Goal: Task Accomplishment & Management: Complete application form

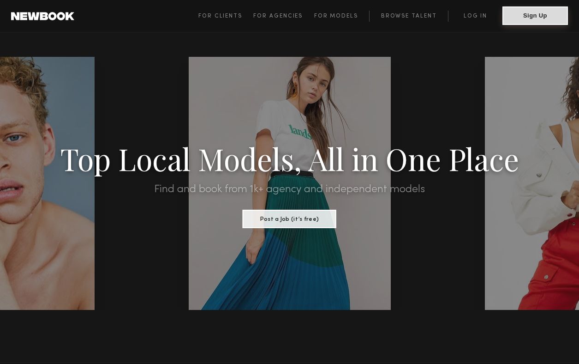
click at [543, 19] on button "Sign Up" at bounding box center [536, 15] width 66 height 18
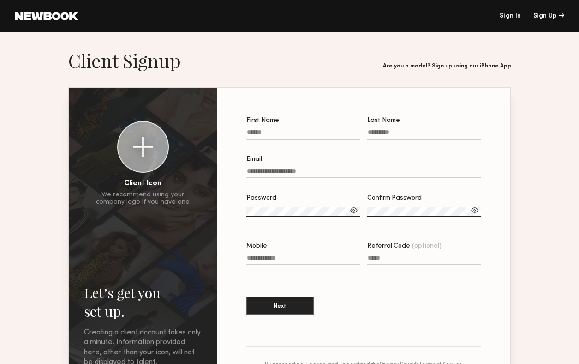
click at [253, 132] on input "First Name" at bounding box center [303, 134] width 114 height 11
type input "******"
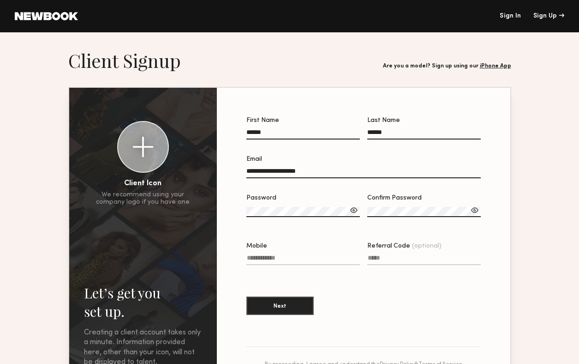
type input "**********"
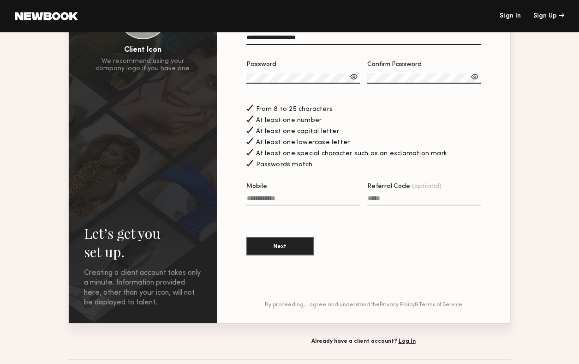
scroll to position [137, 0]
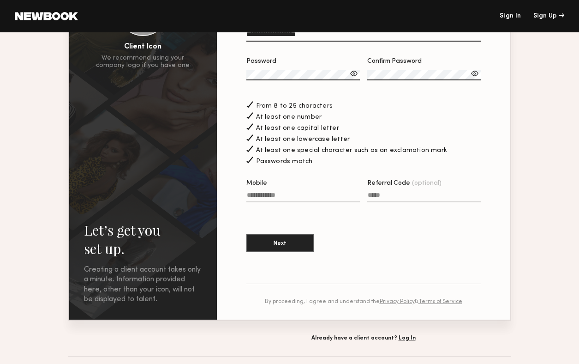
click at [289, 198] on input "Mobile" at bounding box center [303, 197] width 114 height 11
type input "**********"
click at [271, 242] on button "Next" at bounding box center [279, 242] width 67 height 18
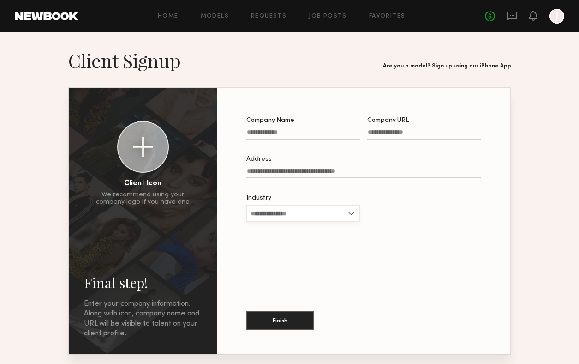
click at [344, 217] on input "Industry" at bounding box center [303, 213] width 114 height 17
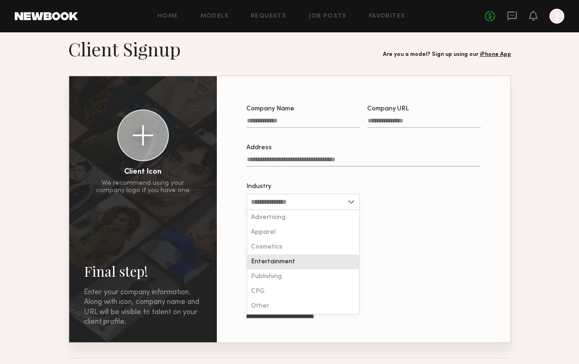
scroll to position [11, 0]
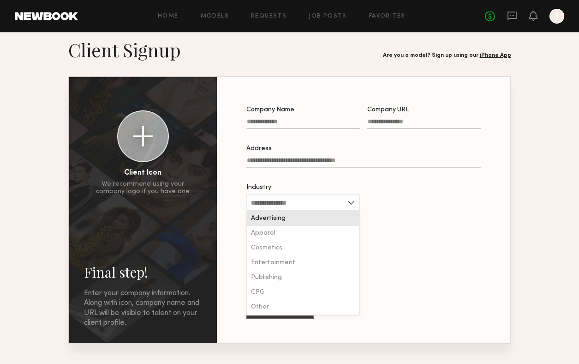
click at [309, 220] on div "Advertising" at bounding box center [303, 218] width 112 height 15
type input "**********"
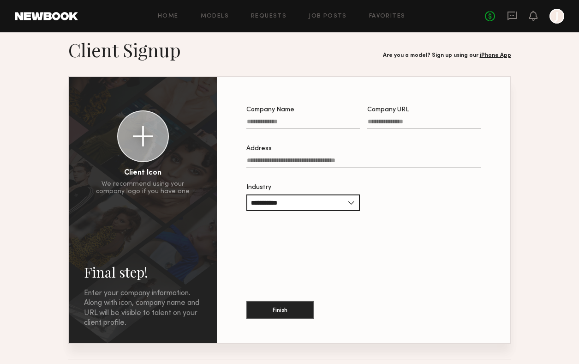
click at [342, 239] on div "**********" at bounding box center [364, 210] width 264 height 236
click at [283, 308] on button "Finish" at bounding box center [279, 309] width 67 height 18
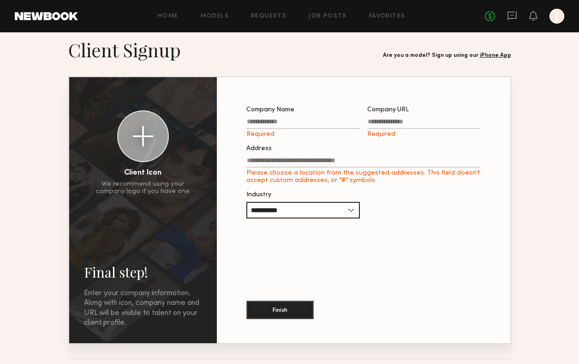
click at [268, 120] on input "Company Name Required" at bounding box center [303, 123] width 114 height 11
type input "**********"
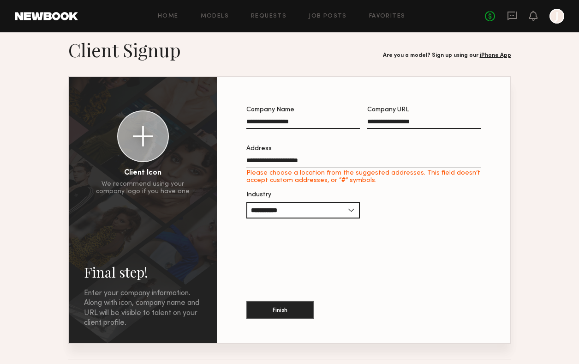
type input "**********"
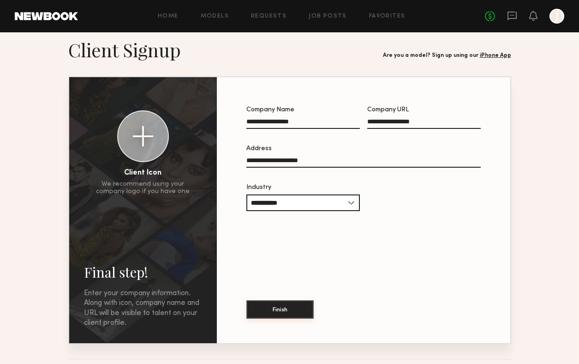
click at [281, 311] on button "Finish" at bounding box center [279, 309] width 67 height 18
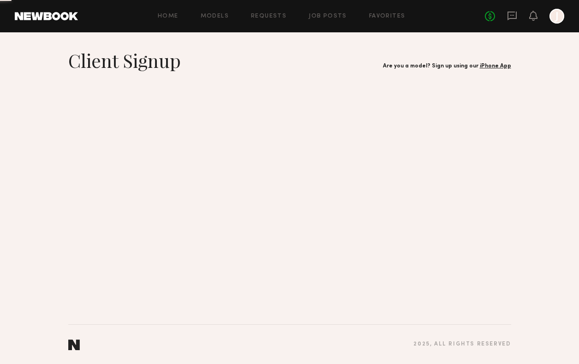
scroll to position [0, 0]
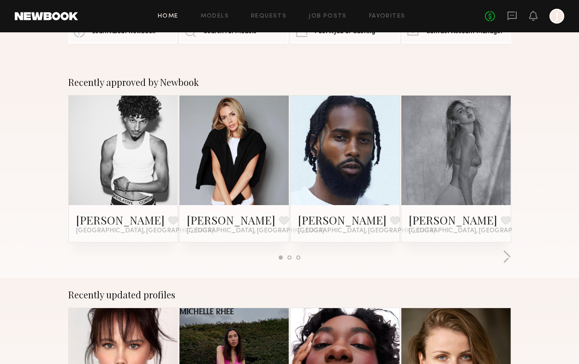
scroll to position [49, 0]
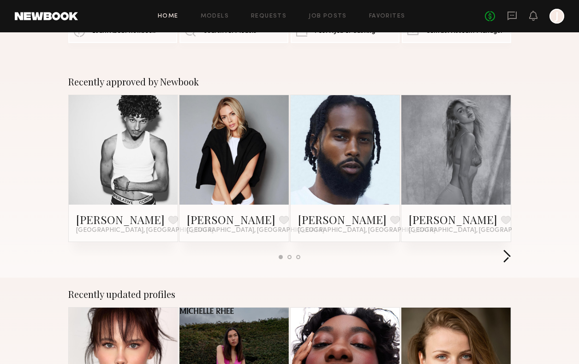
click at [505, 258] on button "button" at bounding box center [507, 256] width 9 height 15
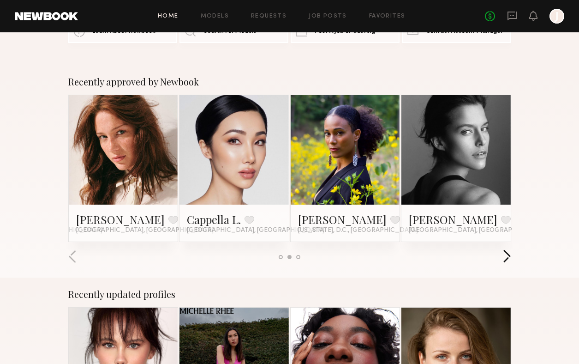
click at [505, 258] on button "button" at bounding box center [507, 256] width 9 height 15
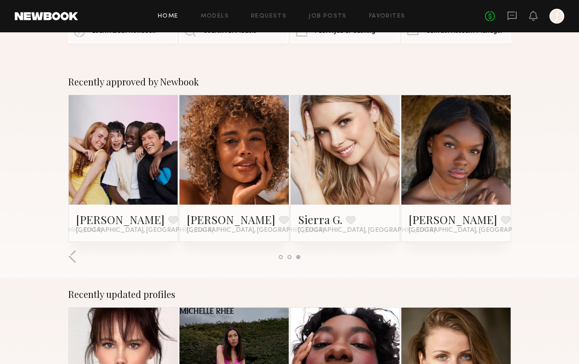
click at [333, 187] on link at bounding box center [345, 149] width 50 height 109
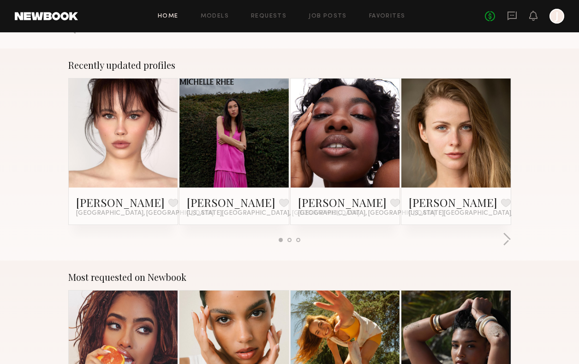
scroll to position [279, 0]
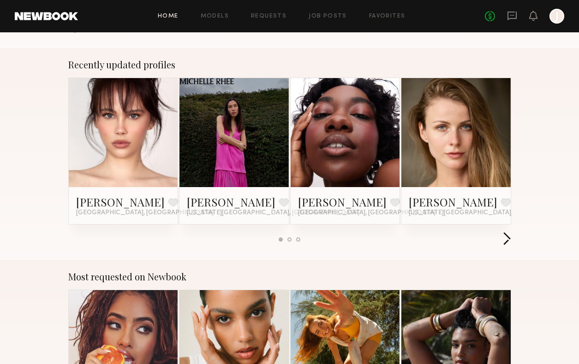
click at [509, 239] on button "button" at bounding box center [507, 239] width 9 height 15
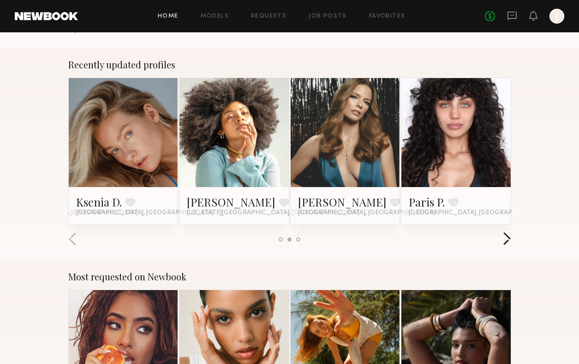
click at [509, 239] on button "button" at bounding box center [507, 239] width 9 height 15
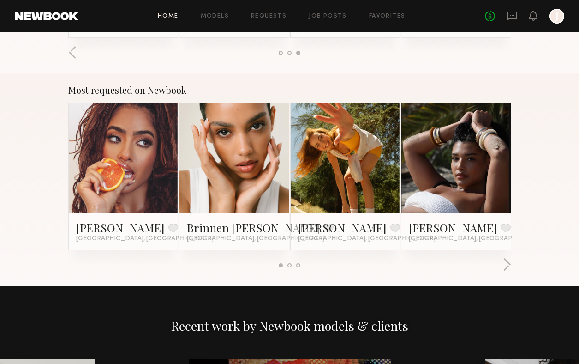
scroll to position [477, 0]
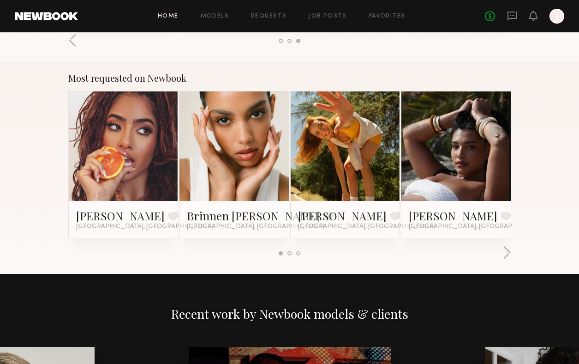
click at [140, 170] on link at bounding box center [123, 145] width 50 height 109
click at [244, 176] on link at bounding box center [234, 145] width 50 height 109
click at [349, 163] on link at bounding box center [345, 145] width 50 height 109
click at [452, 150] on link at bounding box center [456, 145] width 50 height 109
click at [506, 254] on button "button" at bounding box center [507, 253] width 9 height 15
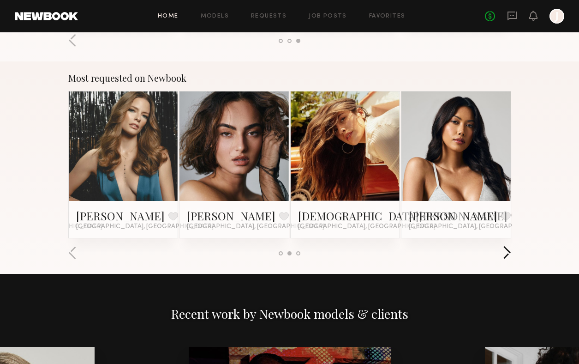
click at [506, 254] on button "button" at bounding box center [507, 253] width 9 height 15
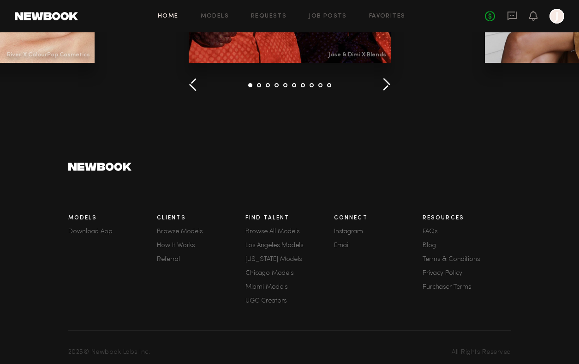
scroll to position [1022, 0]
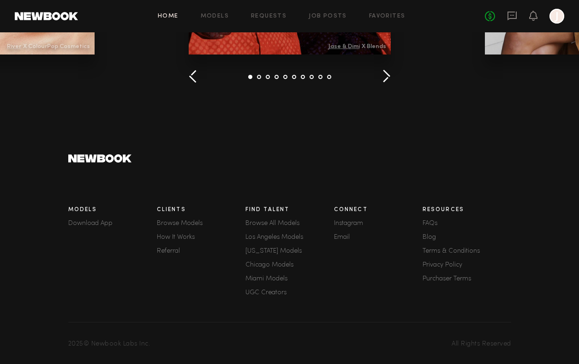
click at [265, 238] on link "Los Angeles Models" at bounding box center [290, 237] width 89 height 6
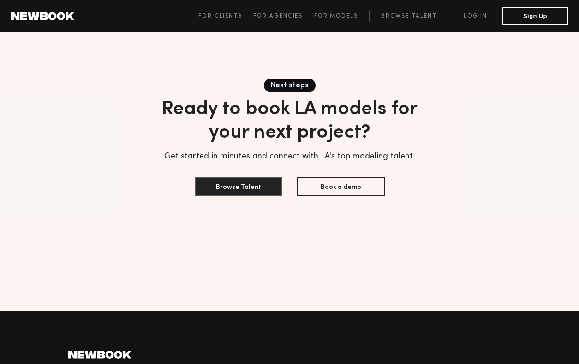
scroll to position [2946, 0]
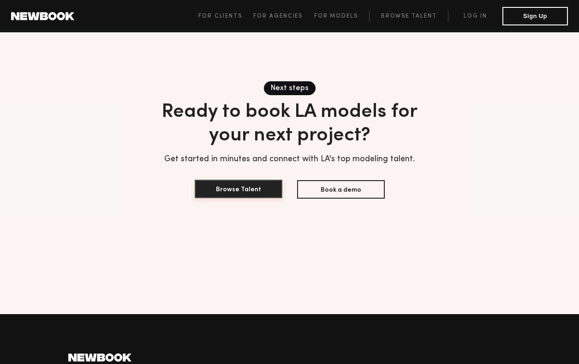
click at [241, 180] on button "Browse Talent" at bounding box center [239, 189] width 88 height 18
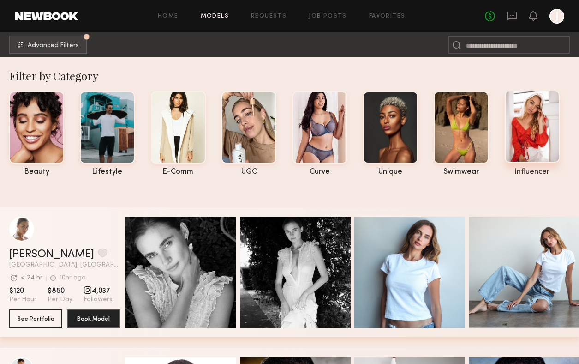
click at [533, 150] on div at bounding box center [532, 126] width 55 height 72
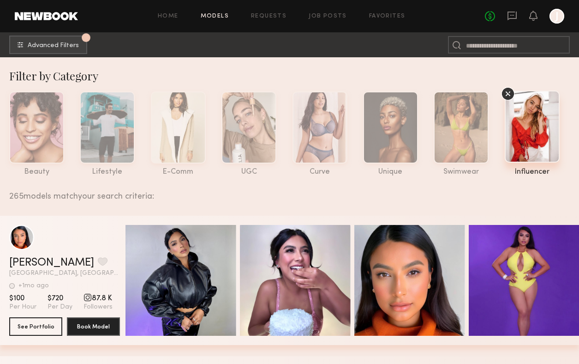
click at [509, 92] on icon at bounding box center [507, 93] width 5 height 5
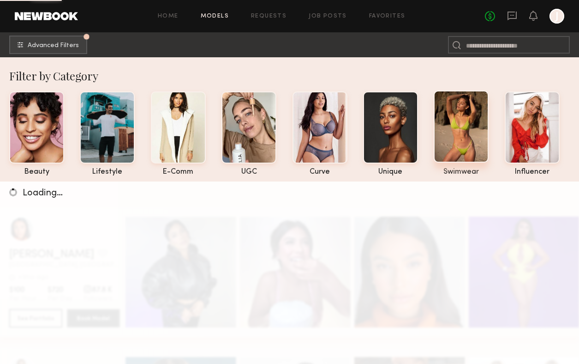
click at [460, 141] on div at bounding box center [461, 126] width 55 height 72
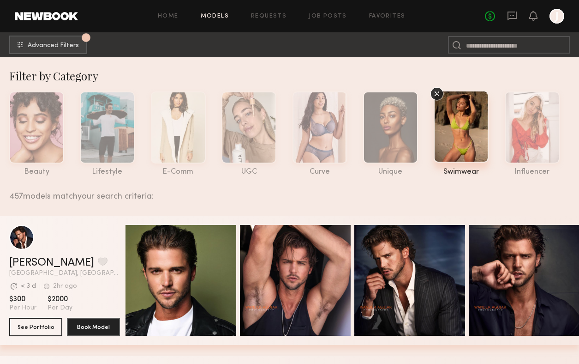
click at [437, 96] on icon at bounding box center [437, 94] width 14 height 14
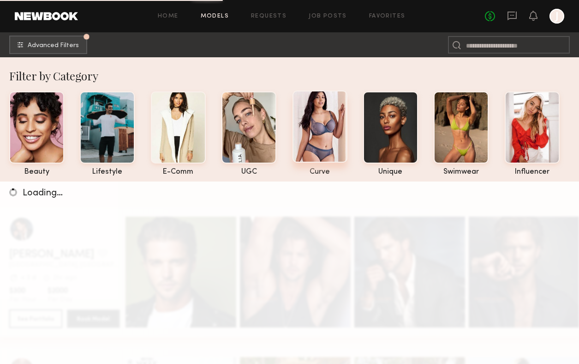
click at [318, 138] on div at bounding box center [320, 126] width 55 height 72
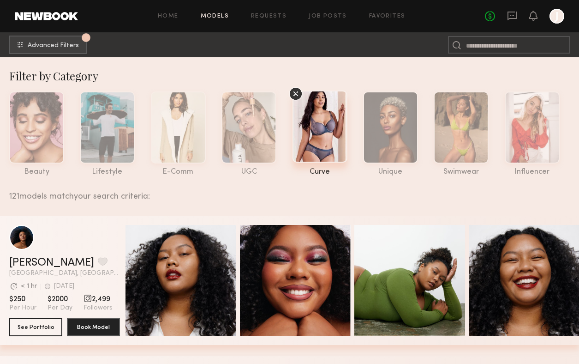
click at [295, 94] on icon at bounding box center [296, 94] width 14 height 14
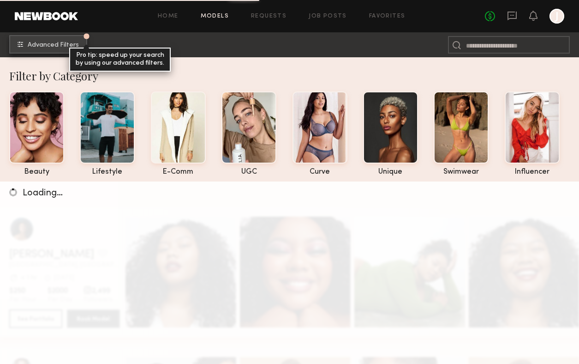
click at [54, 40] on button "Advanced Filters Pro tip: speed up your search by using our advanced filters." at bounding box center [48, 44] width 78 height 18
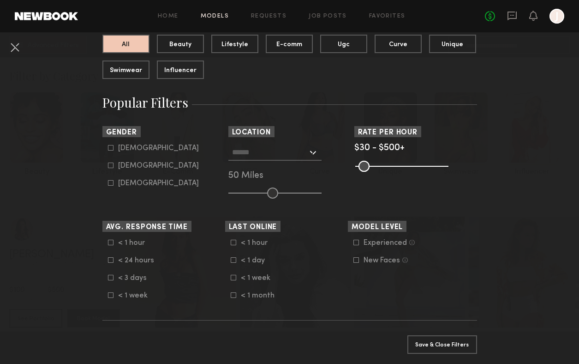
scroll to position [106, 0]
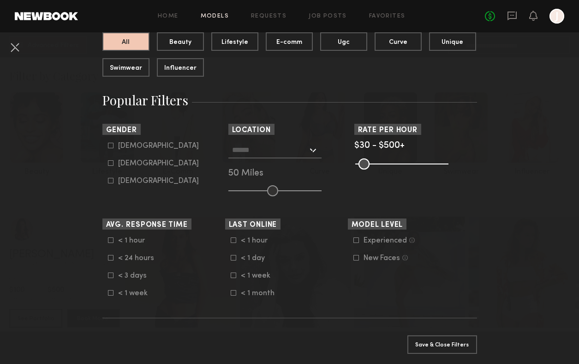
click at [111, 164] on icon at bounding box center [111, 163] width 6 height 6
type input "**"
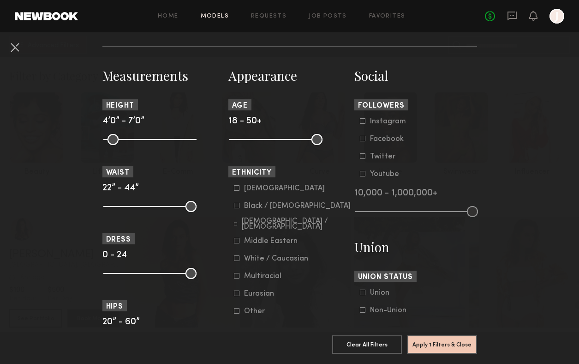
scroll to position [393, 0]
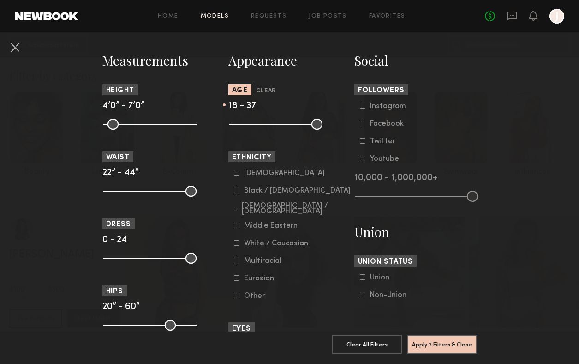
drag, startPoint x: 315, startPoint y: 124, endPoint x: 284, endPoint y: 125, distance: 30.9
type input "**"
click at [284, 125] on input "range" at bounding box center [275, 124] width 93 height 11
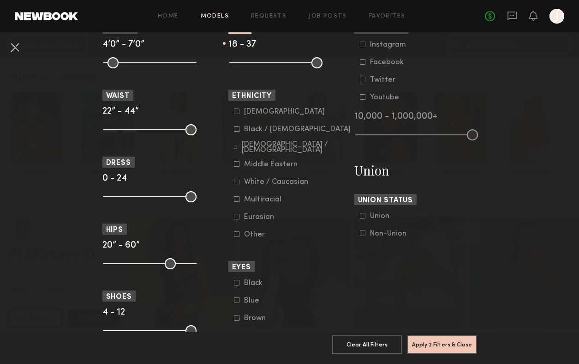
scroll to position [455, 0]
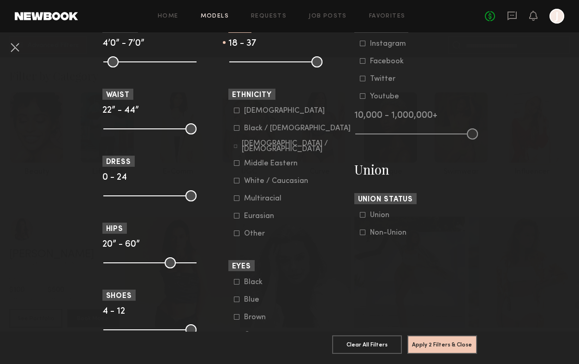
click at [362, 235] on icon at bounding box center [363, 232] width 6 height 6
drag, startPoint x: 193, startPoint y: 197, endPoint x: 129, endPoint y: 197, distance: 64.2
type input "*"
click at [129, 197] on input "range" at bounding box center [149, 195] width 93 height 11
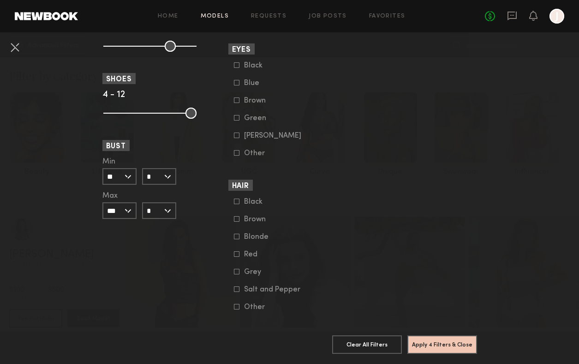
scroll to position [686, 0]
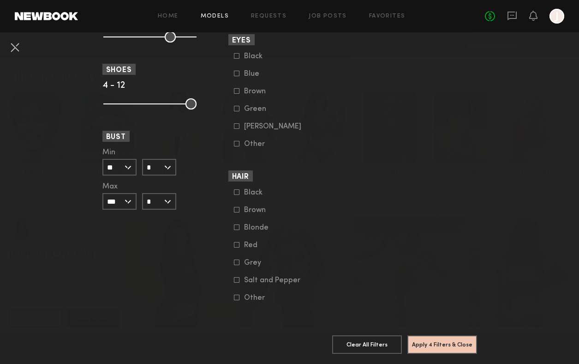
click at [167, 162] on input "*" at bounding box center [159, 167] width 34 height 17
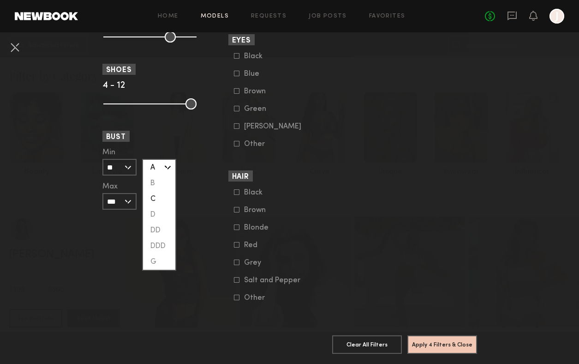
click at [155, 195] on div "C" at bounding box center [159, 199] width 32 height 16
type input "*"
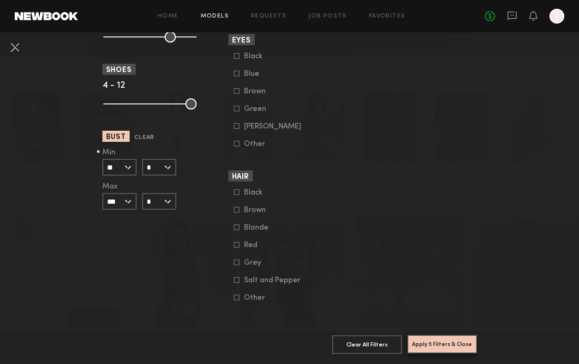
click at [430, 345] on button "Apply 5 Filters & Close" at bounding box center [443, 344] width 70 height 18
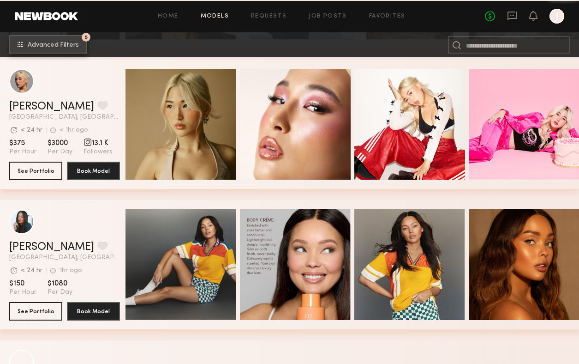
scroll to position [3244, 0]
